Goal: Subscribe to service/newsletter

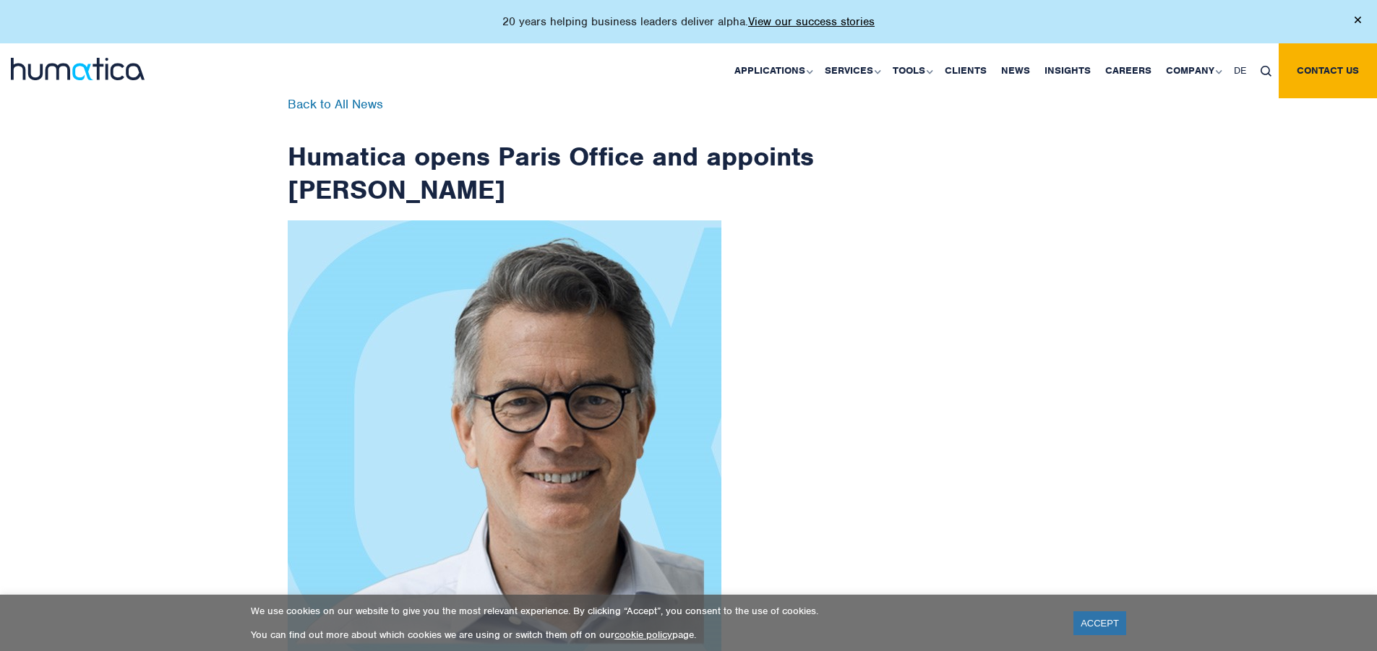
scroll to position [2305, 0]
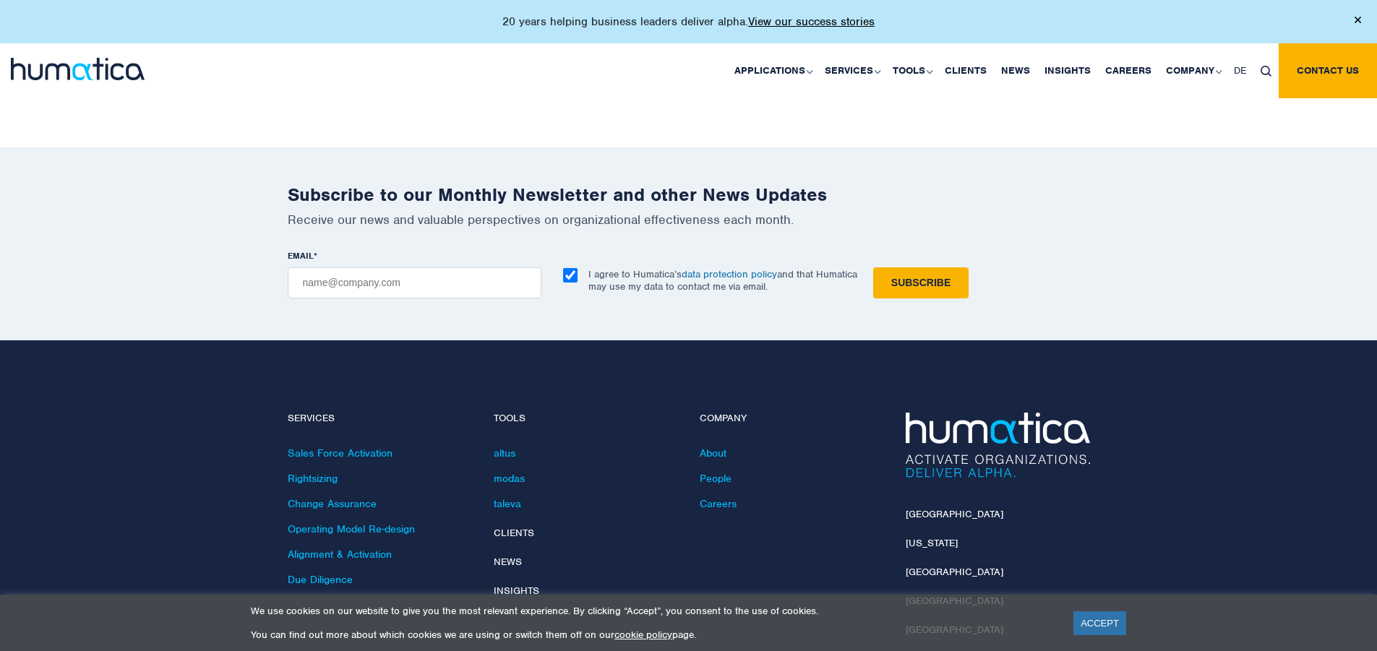
checkbox input "true"
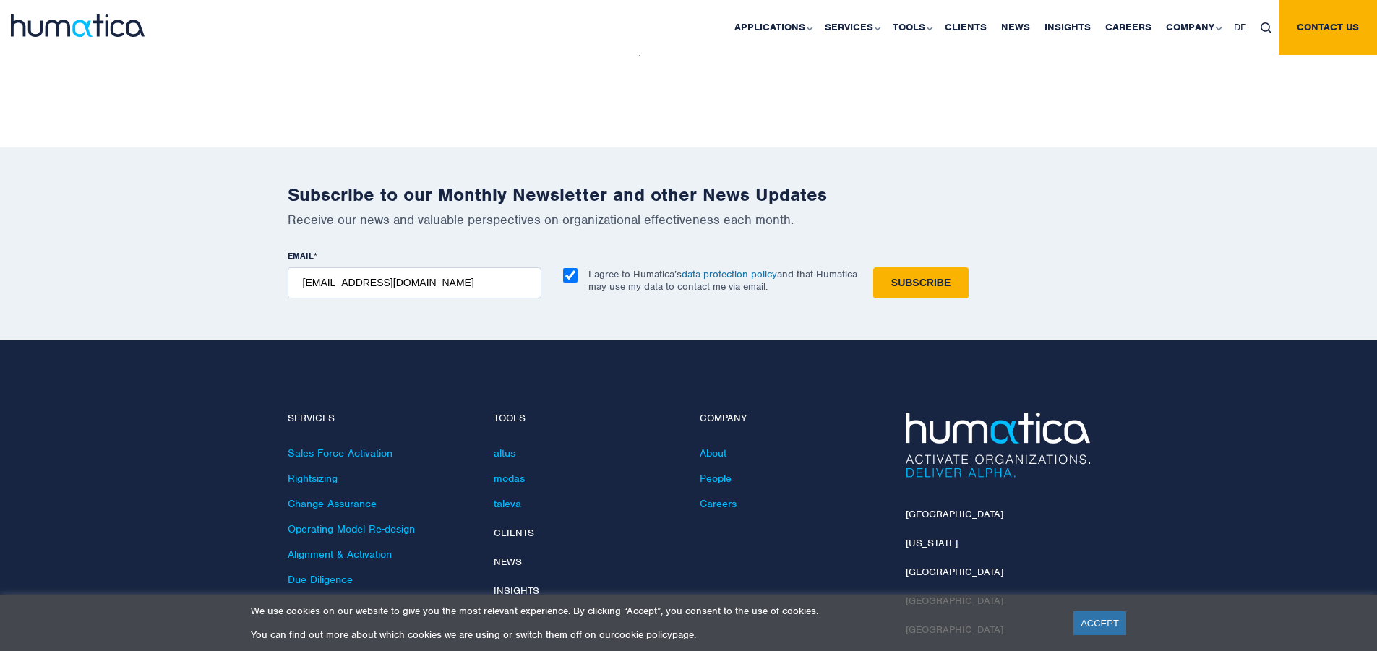
type input "[EMAIL_ADDRESS][DOMAIN_NAME]"
click at [873, 267] on input "Subscribe" at bounding box center [920, 282] width 95 height 31
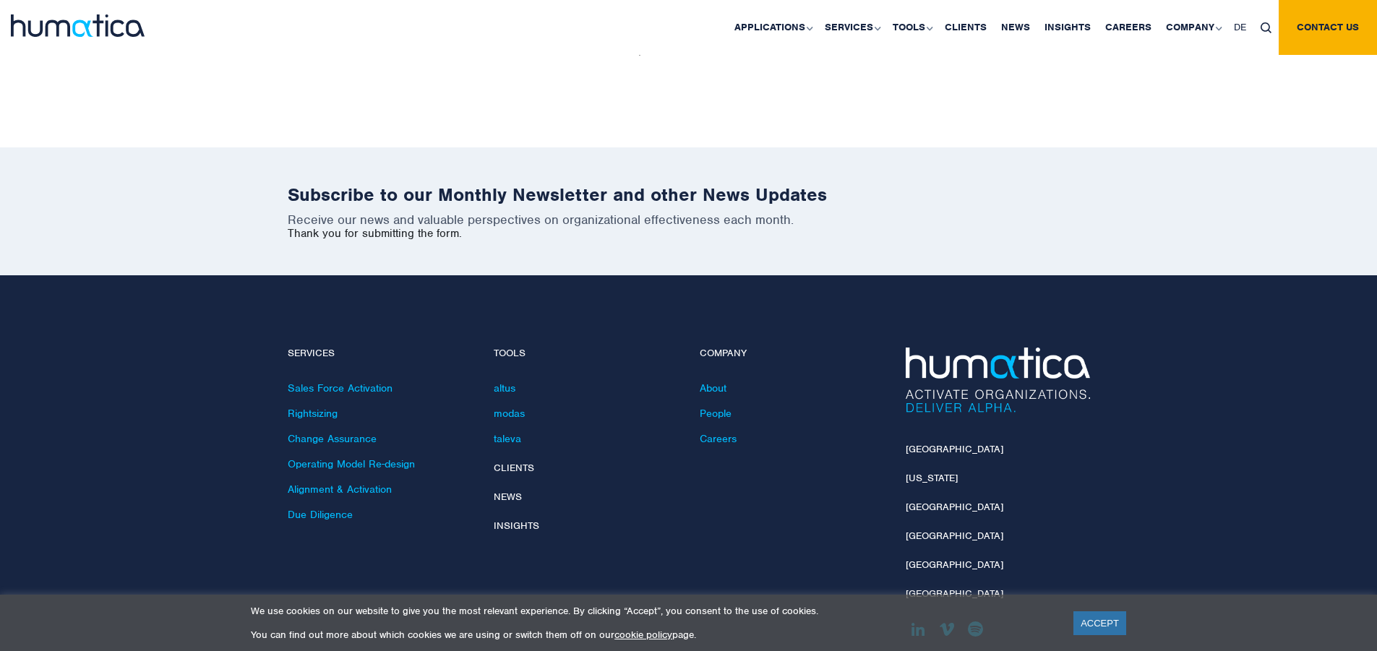
scroll to position [2240, 0]
